Goal: Find contact information

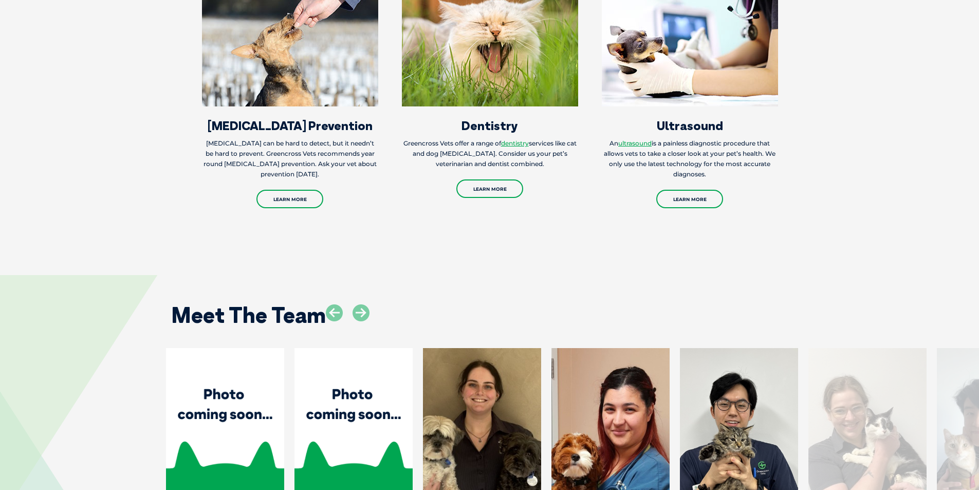
scroll to position [2004, 0]
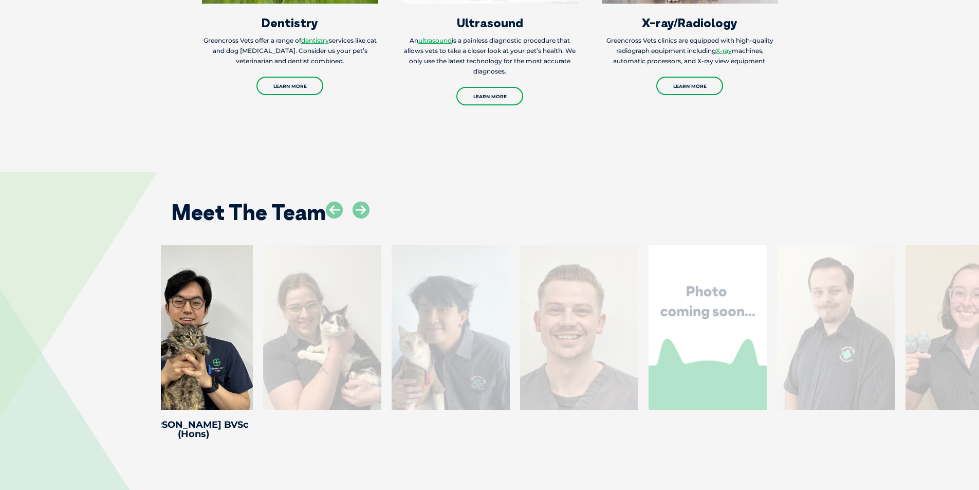
drag, startPoint x: 780, startPoint y: 288, endPoint x: 312, endPoint y: 301, distance: 468.2
click at [312, 301] on div at bounding box center [322, 327] width 118 height 164
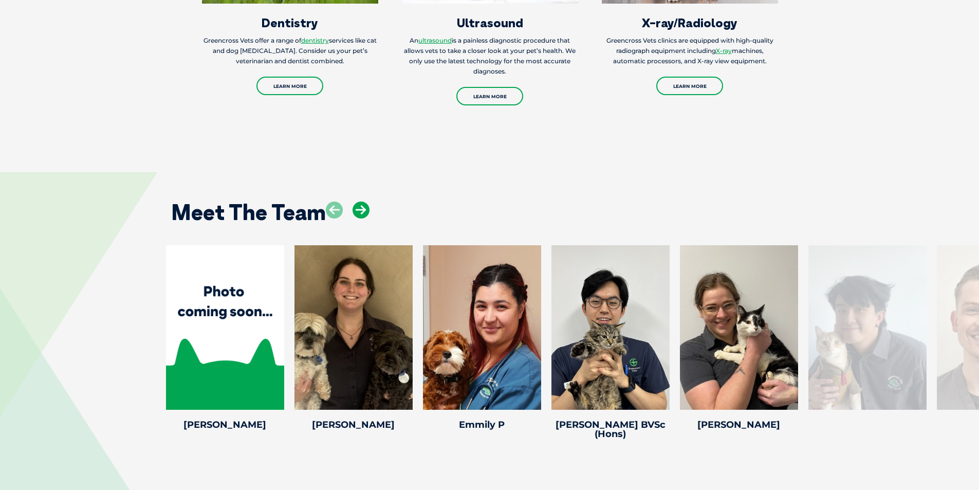
click at [361, 201] on icon at bounding box center [360, 209] width 17 height 17
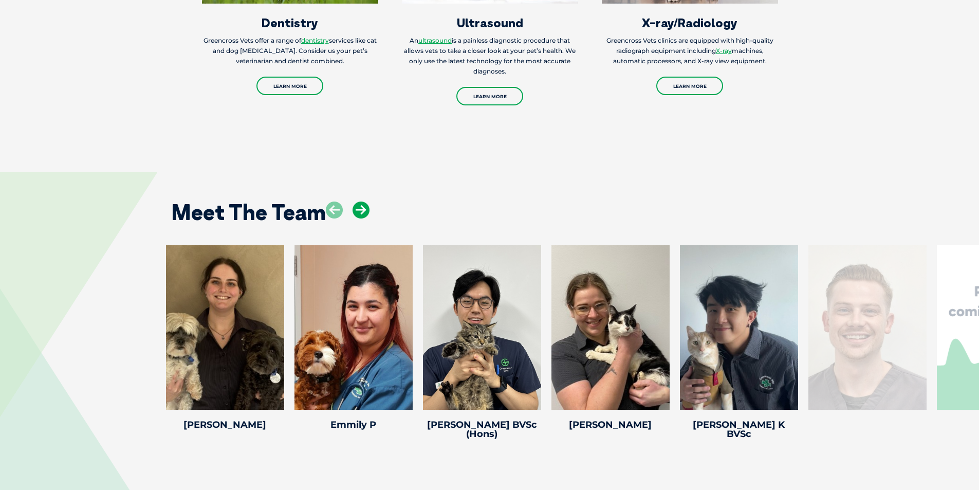
click at [361, 201] on icon at bounding box center [360, 209] width 17 height 17
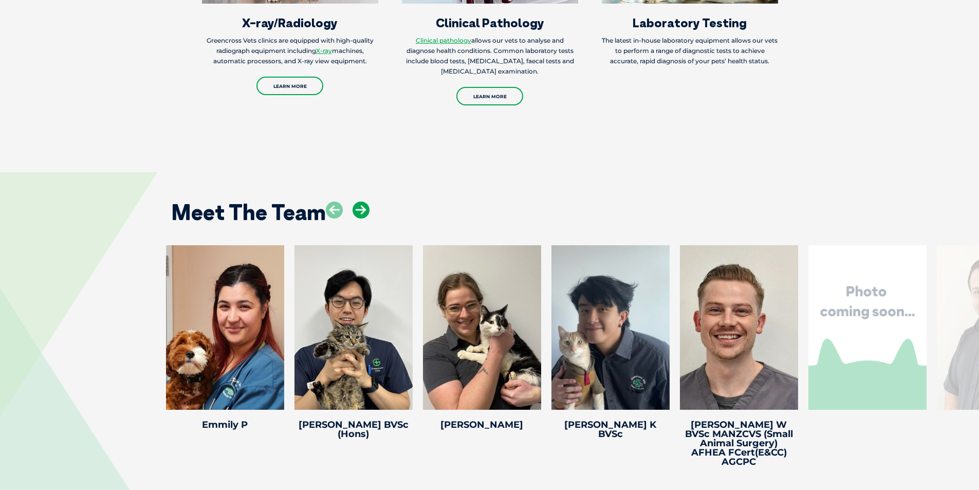
click at [361, 201] on icon at bounding box center [360, 209] width 17 height 17
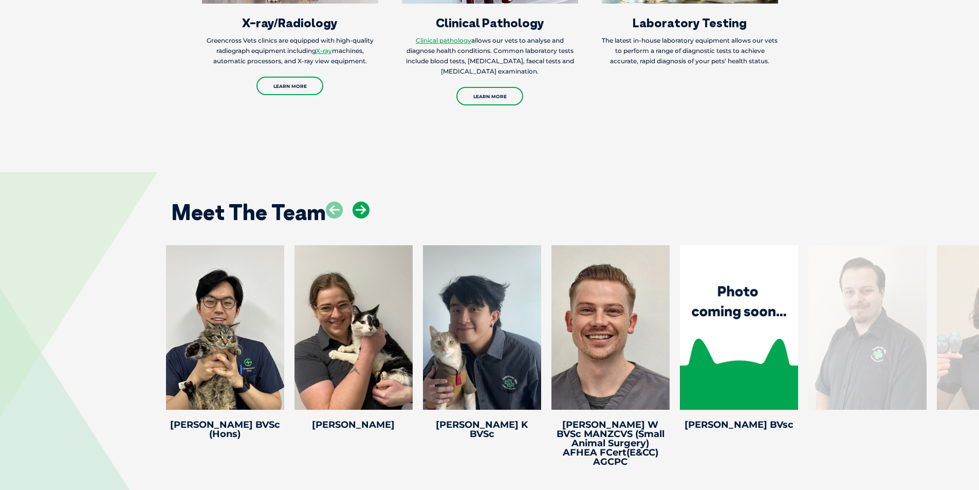
click at [361, 201] on icon at bounding box center [360, 209] width 17 height 17
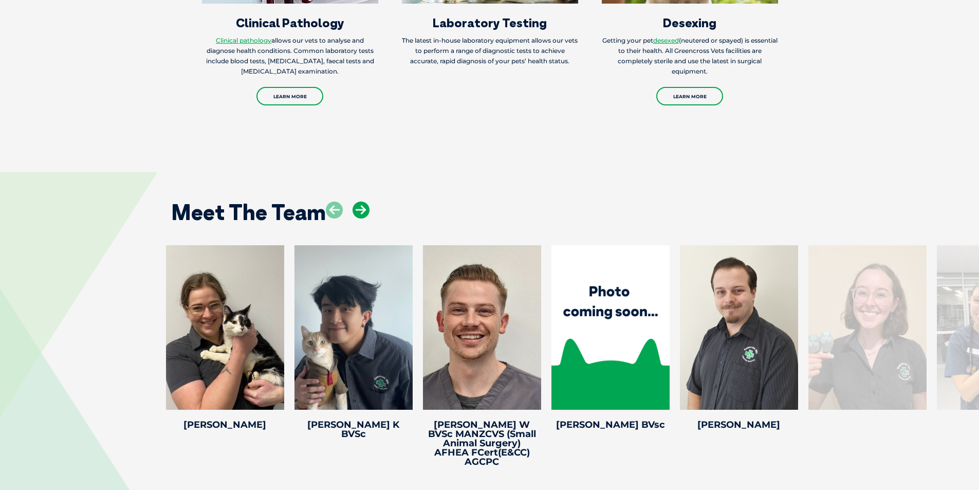
click at [361, 201] on icon at bounding box center [360, 209] width 17 height 17
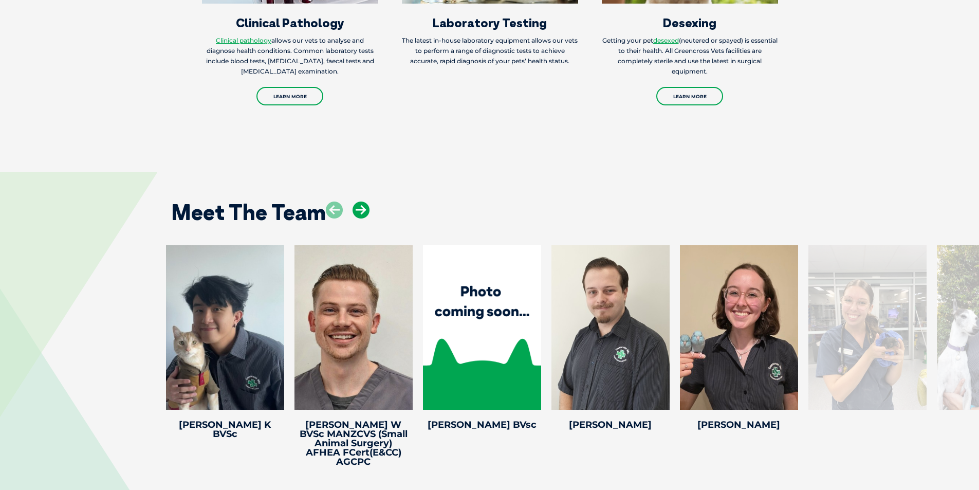
click at [361, 201] on icon at bounding box center [360, 209] width 17 height 17
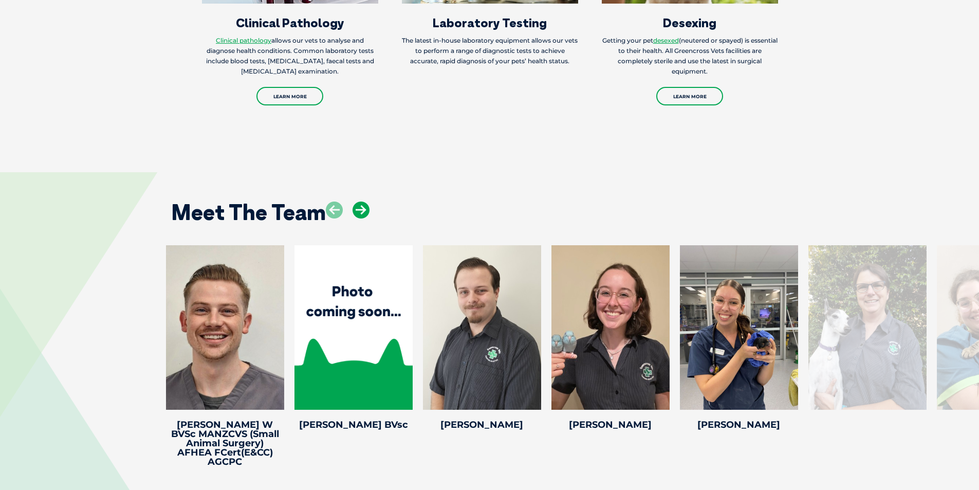
click at [361, 201] on icon at bounding box center [360, 209] width 17 height 17
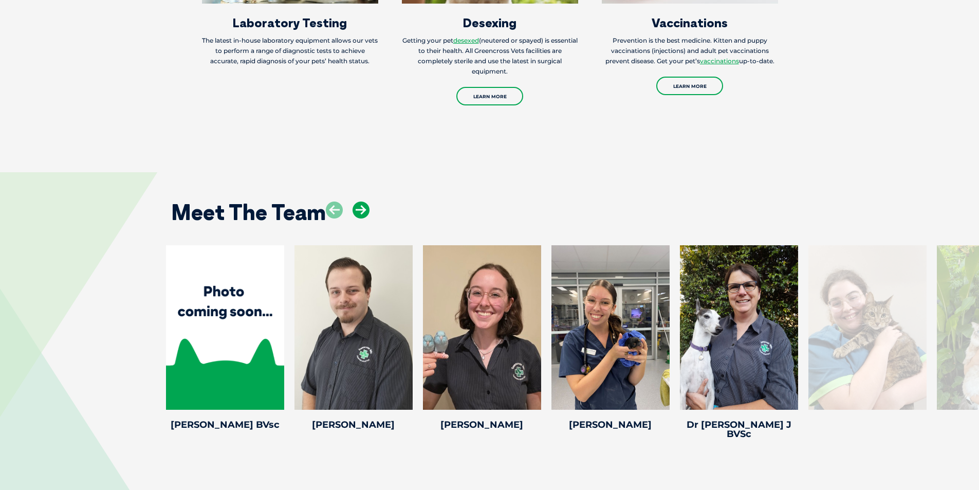
click at [361, 201] on icon at bounding box center [360, 209] width 17 height 17
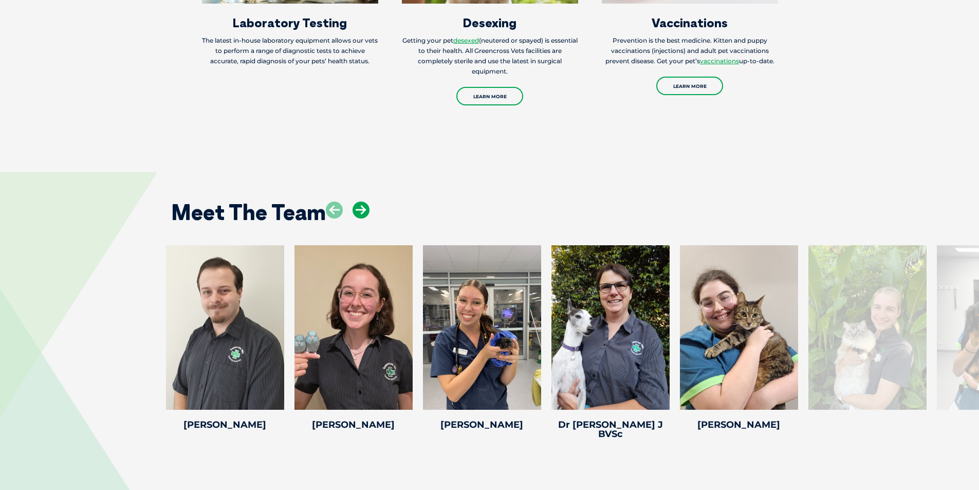
click at [361, 201] on icon at bounding box center [360, 209] width 17 height 17
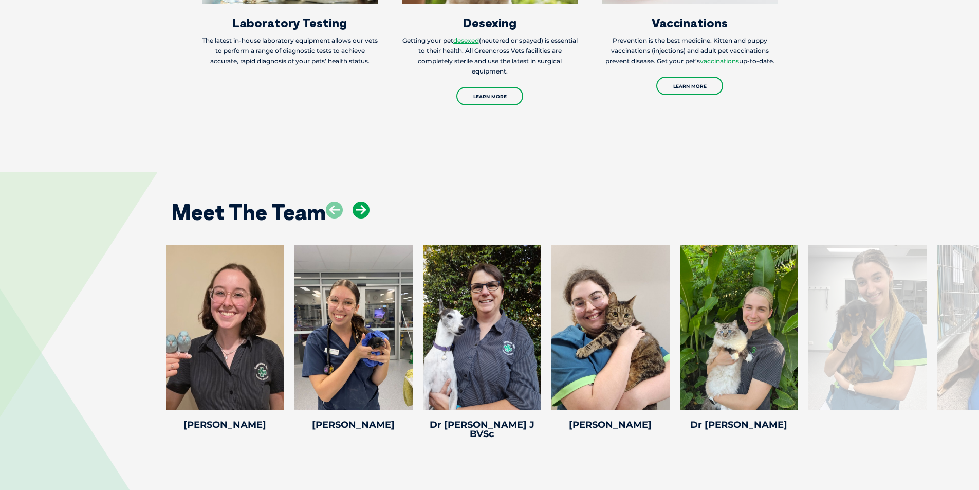
click at [361, 201] on icon at bounding box center [360, 209] width 17 height 17
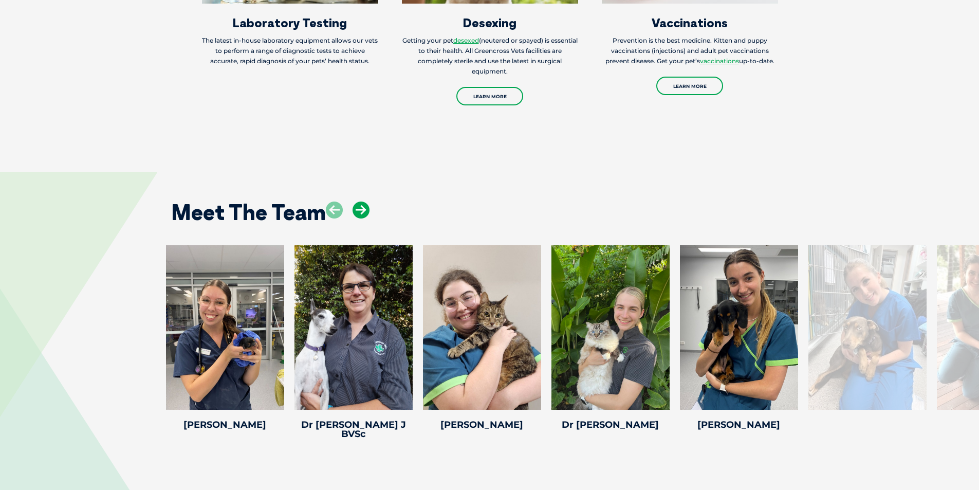
click at [361, 201] on icon at bounding box center [360, 209] width 17 height 17
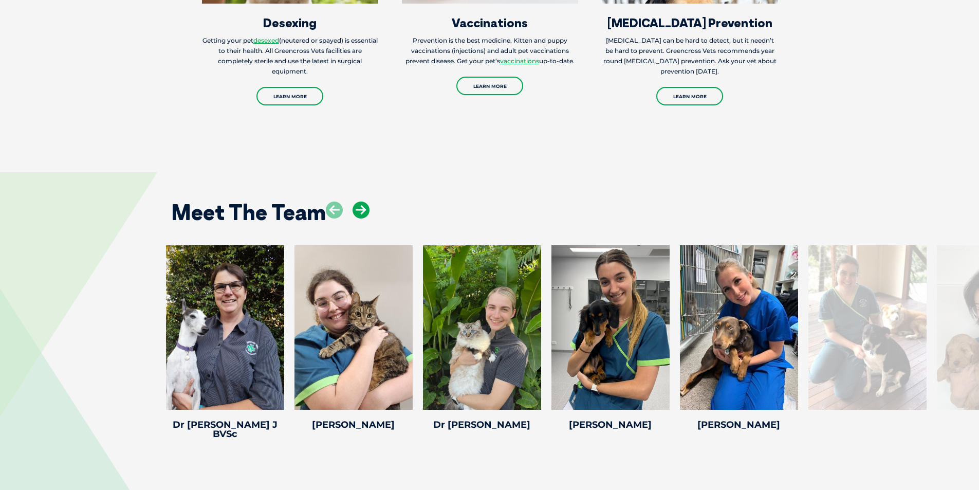
click at [361, 201] on icon at bounding box center [360, 209] width 17 height 17
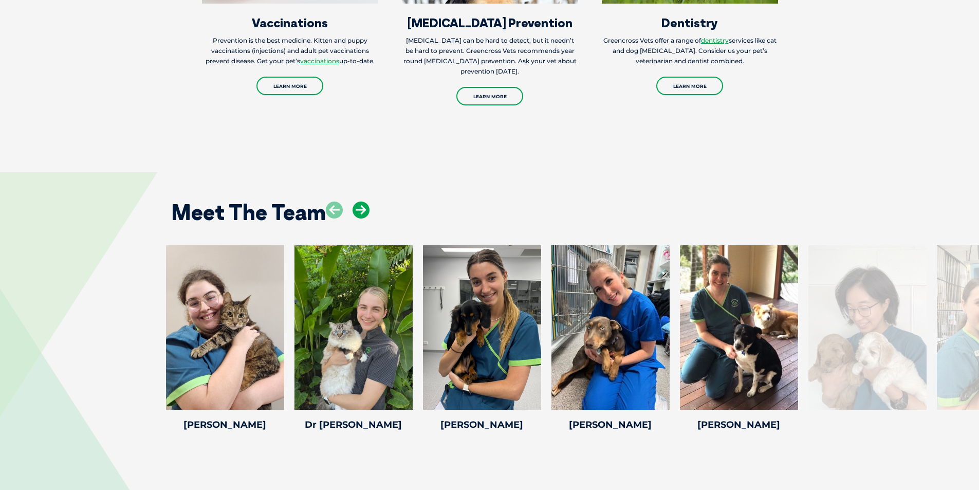
click at [361, 201] on icon at bounding box center [360, 209] width 17 height 17
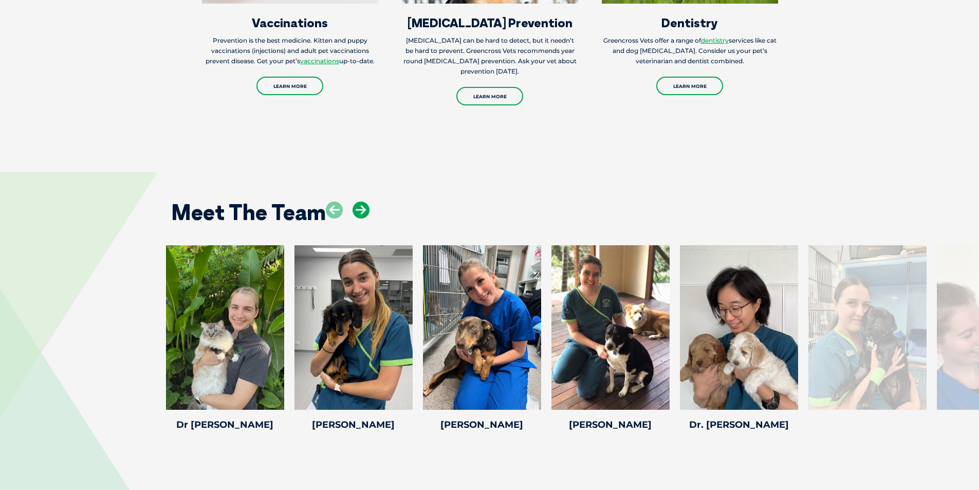
click at [361, 201] on icon at bounding box center [360, 209] width 17 height 17
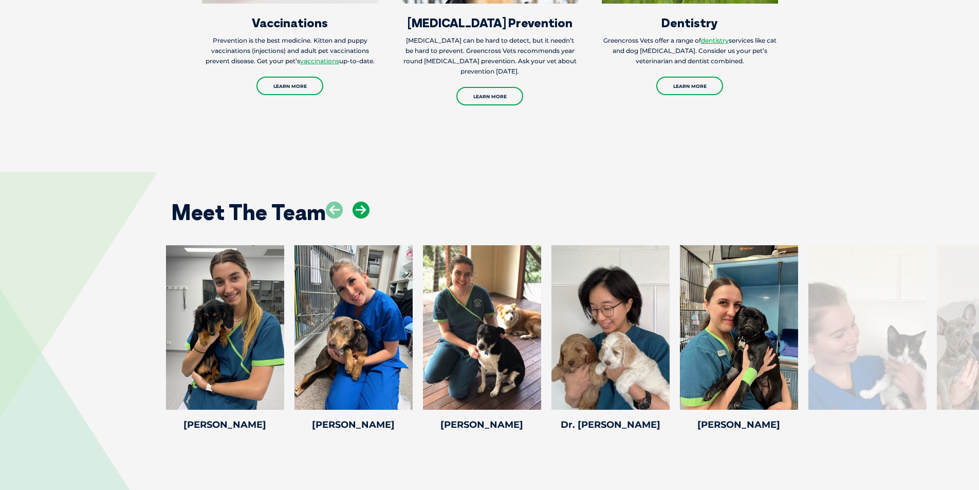
click at [361, 201] on icon at bounding box center [360, 209] width 17 height 17
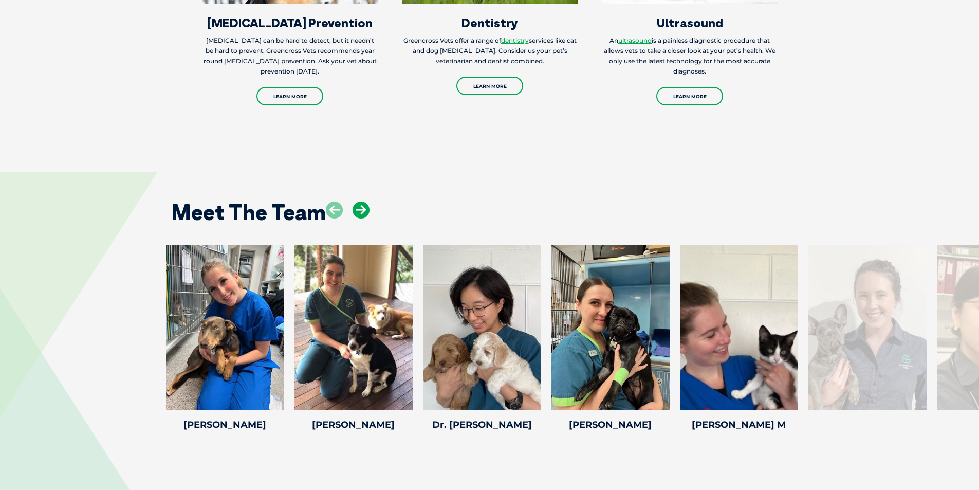
click at [361, 201] on icon at bounding box center [360, 209] width 17 height 17
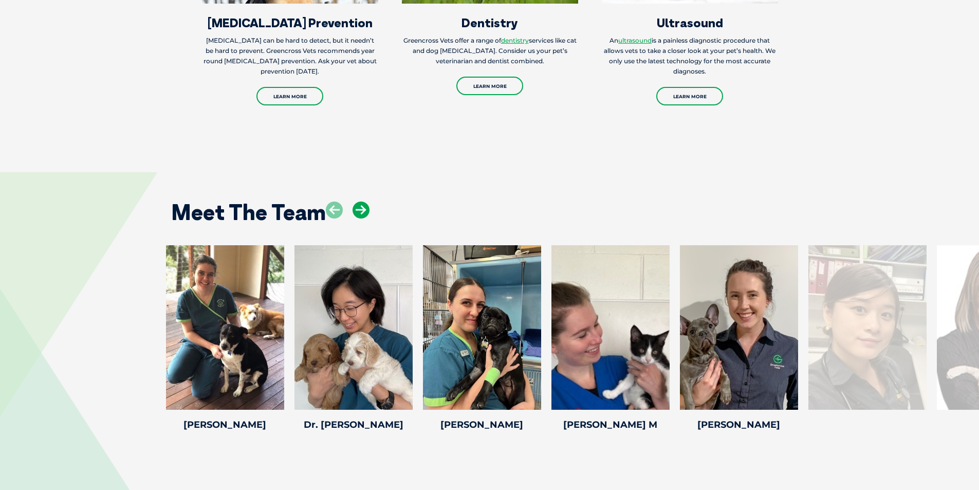
click at [361, 201] on icon at bounding box center [360, 209] width 17 height 17
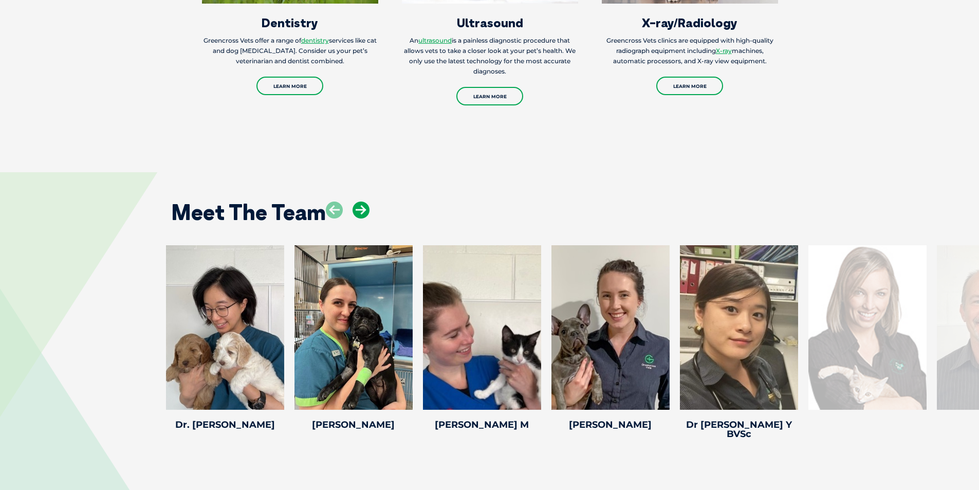
click at [361, 201] on icon at bounding box center [360, 209] width 17 height 17
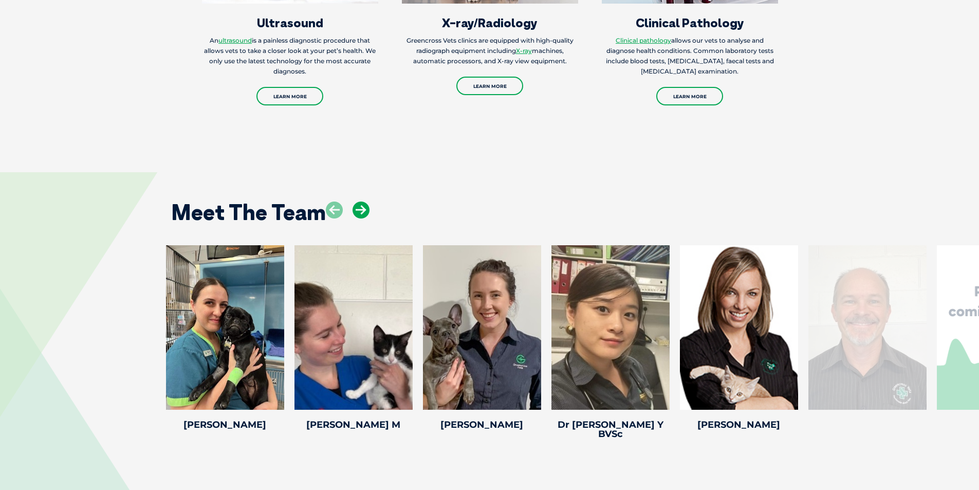
click at [361, 201] on icon at bounding box center [360, 209] width 17 height 17
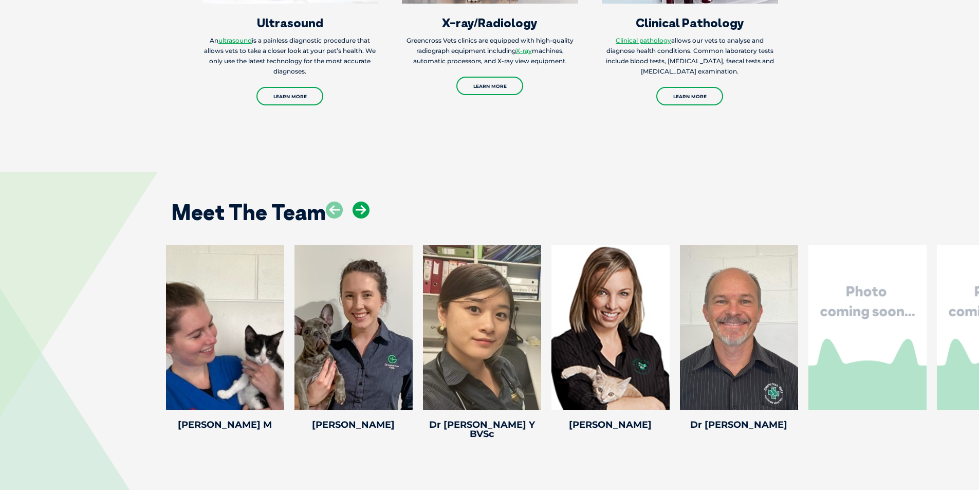
click at [361, 201] on icon at bounding box center [360, 209] width 17 height 17
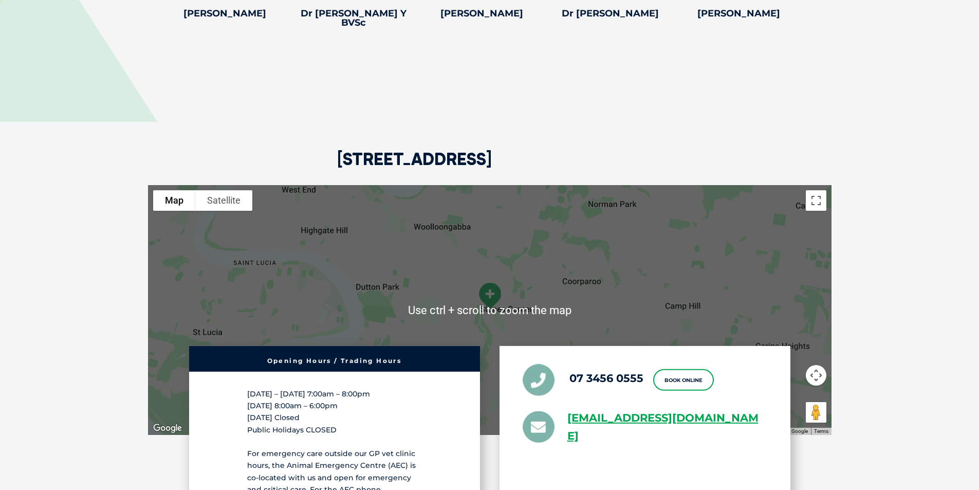
scroll to position [2517, 0]
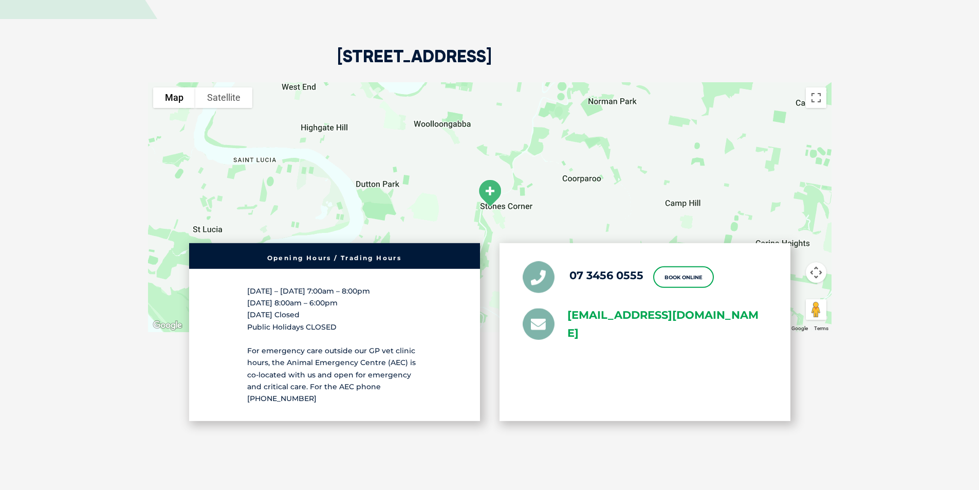
drag, startPoint x: 559, startPoint y: 280, endPoint x: 663, endPoint y: 305, distance: 107.3
click at [663, 306] on li "[EMAIL_ADDRESS][DOMAIN_NAME]" at bounding box center [644, 324] width 245 height 36
copy li "[EMAIL_ADDRESS][DOMAIN_NAME]"
